Goal: Information Seeking & Learning: Learn about a topic

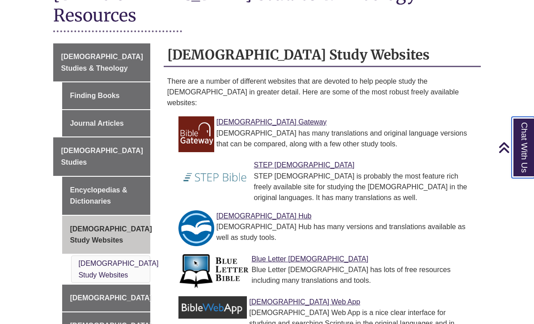
scroll to position [237, 0]
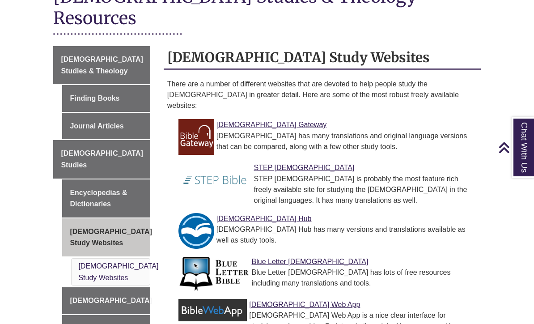
click at [82, 140] on link "[DEMOGRAPHIC_DATA] Studies" at bounding box center [101, 159] width 97 height 38
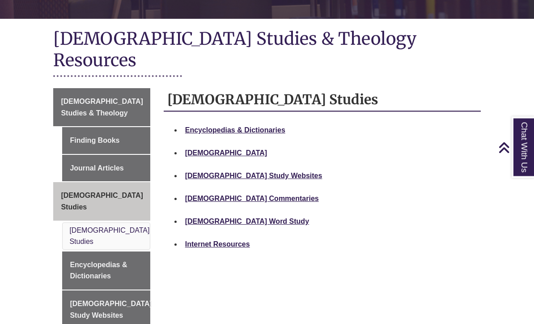
scroll to position [196, 0]
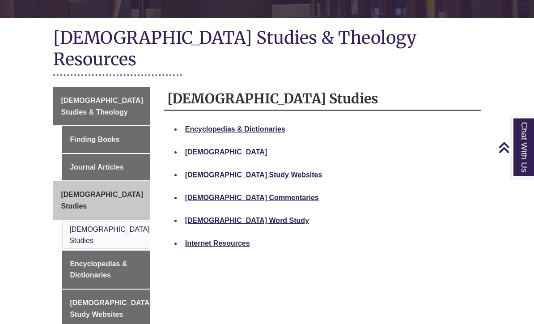
click at [198, 148] on strong "[DEMOGRAPHIC_DATA]" at bounding box center [226, 152] width 82 height 8
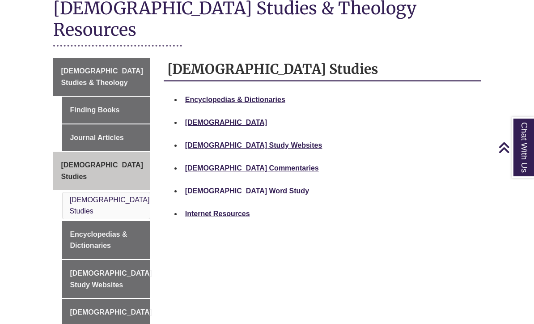
click at [234, 141] on strong "[DEMOGRAPHIC_DATA] Study Websites" at bounding box center [253, 145] width 137 height 8
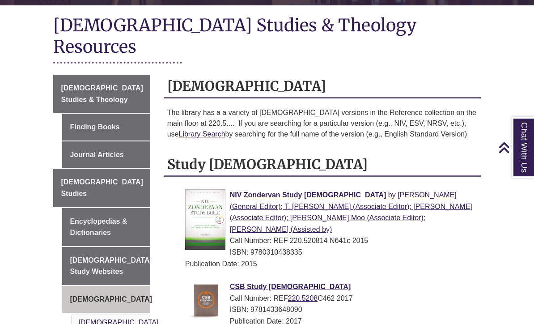
scroll to position [207, 0]
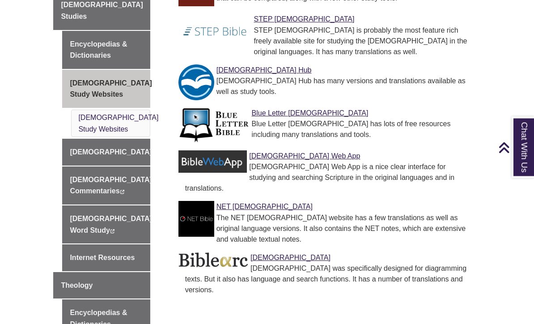
scroll to position [386, 0]
click at [451, 269] on div "Biblical Studies & Theology Finding Books Journal Articles Biblical Studies Enc…" at bounding box center [266, 162] width 440 height 528
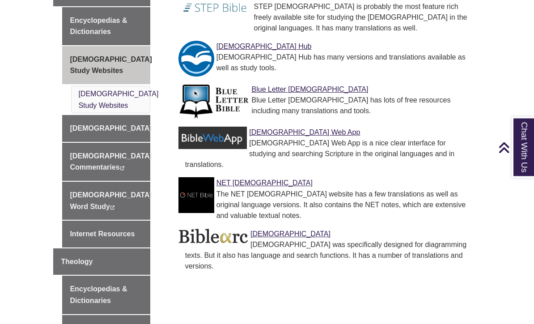
scroll to position [409, 0]
click at [114, 220] on link "Internet Resources" at bounding box center [106, 233] width 88 height 27
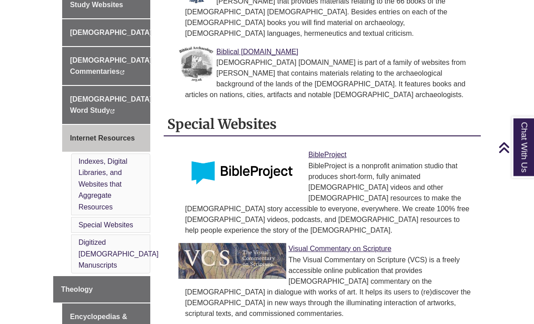
scroll to position [476, 0]
click at [113, 275] on link "Theology" at bounding box center [101, 288] width 97 height 27
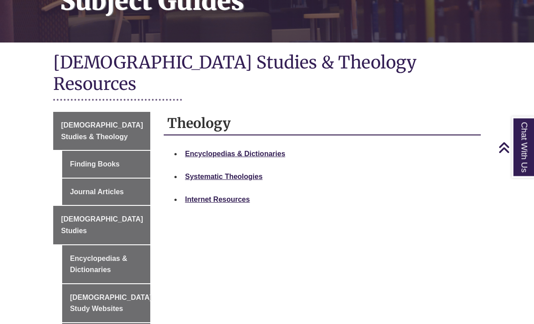
scroll to position [172, 0]
click at [117, 178] on link "Journal Articles" at bounding box center [106, 191] width 88 height 27
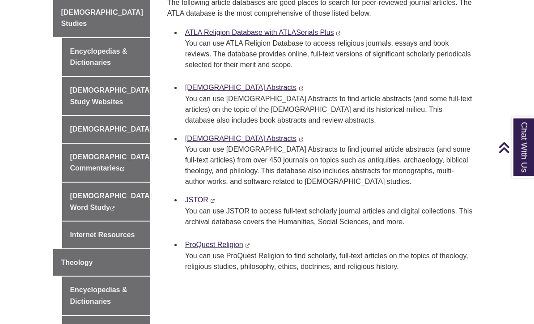
scroll to position [416, 0]
click at [121, 182] on link "[DEMOGRAPHIC_DATA] Word Study This link opens in a new window This link opens i…" at bounding box center [106, 201] width 88 height 38
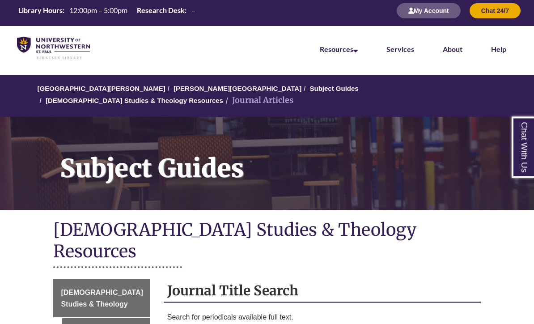
scroll to position [0, 0]
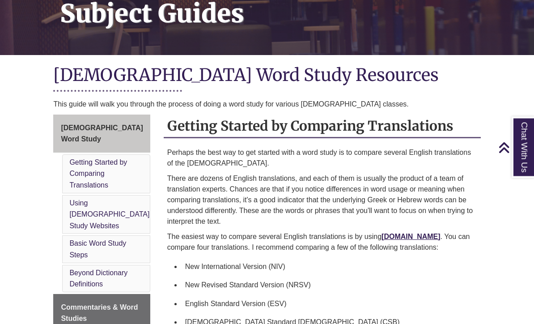
scroll to position [159, 0]
